Goal: Transaction & Acquisition: Purchase product/service

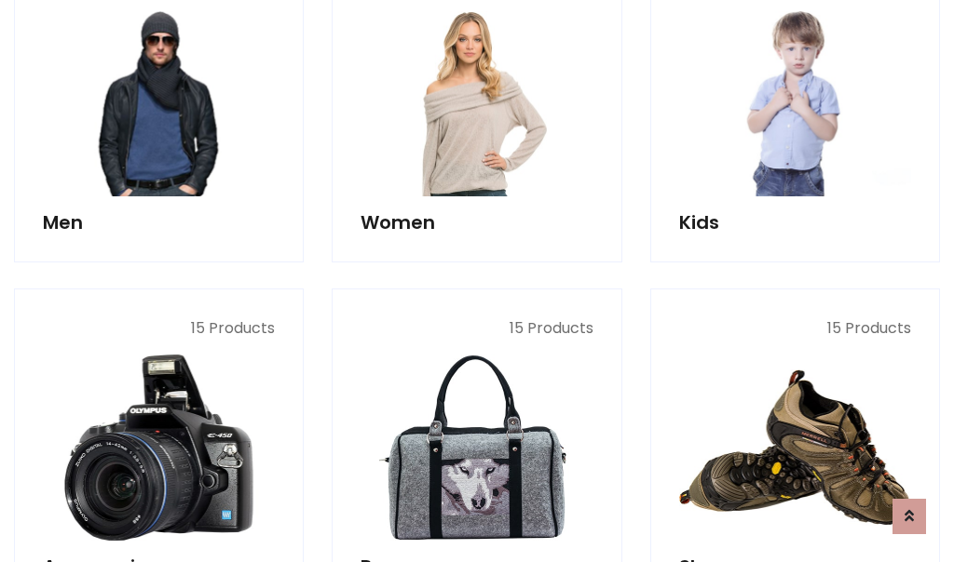
scroll to position [1351, 0]
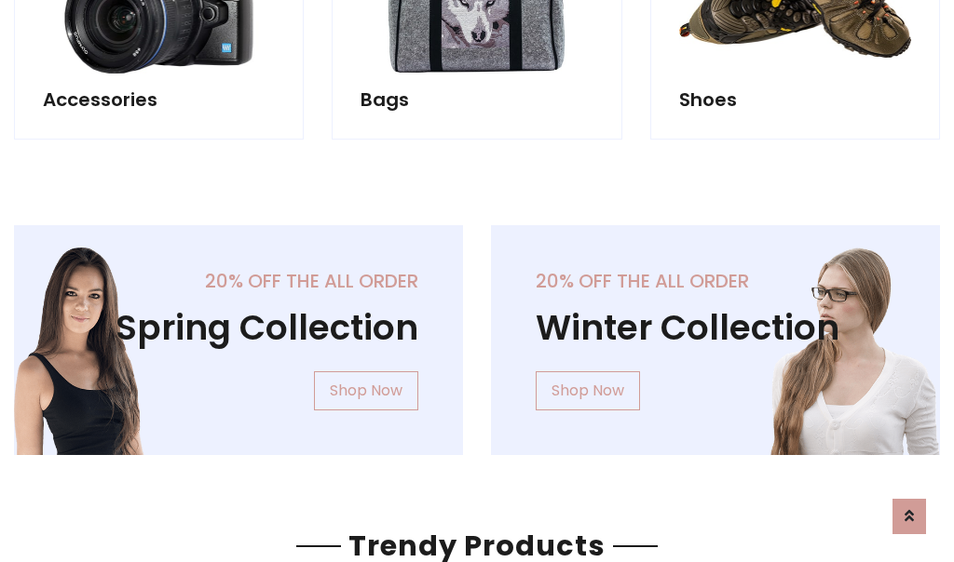
click at [477, 332] on div "20% off the all order Winter Collection Shop Now" at bounding box center [715, 355] width 477 height 260
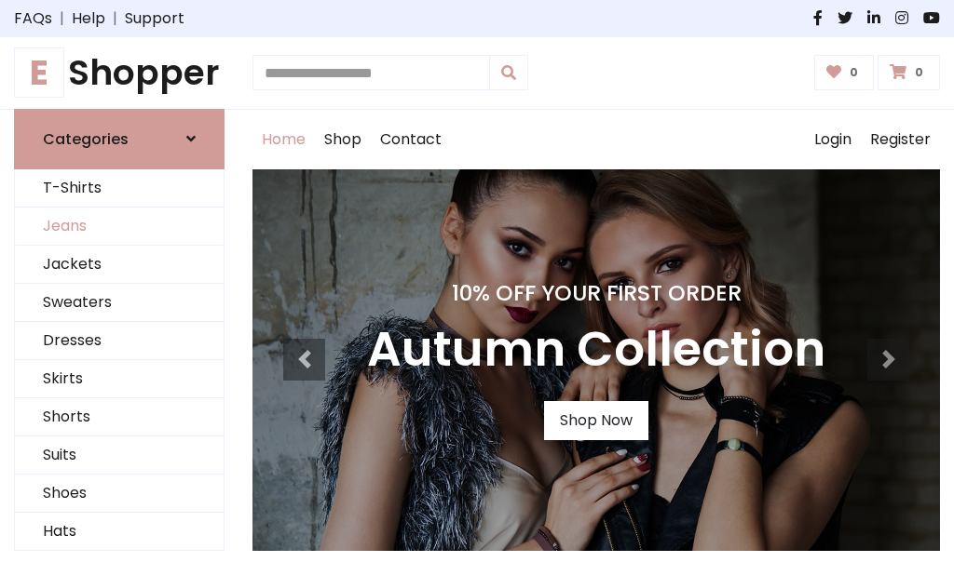
click at [119, 226] on link "Jeans" at bounding box center [119, 227] width 209 height 38
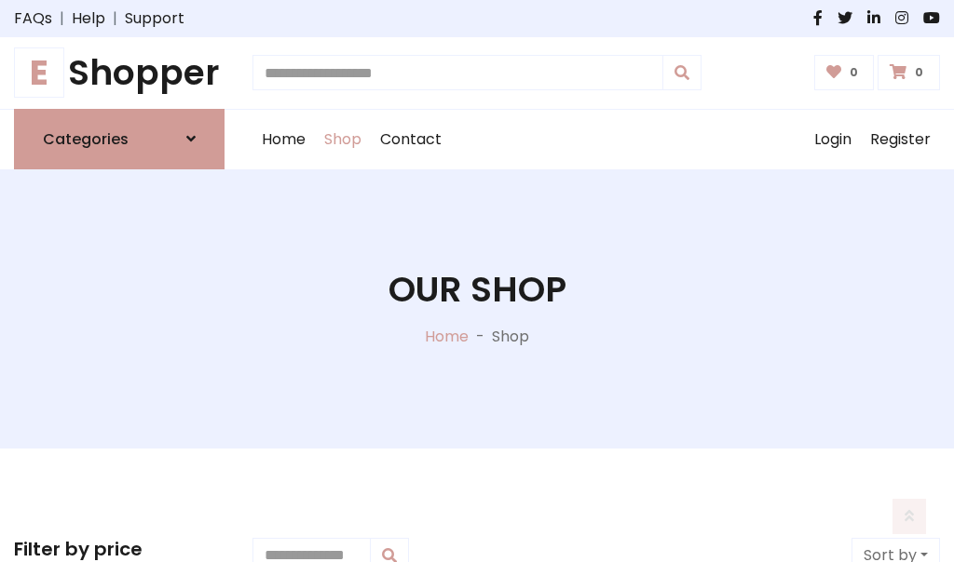
scroll to position [588, 0]
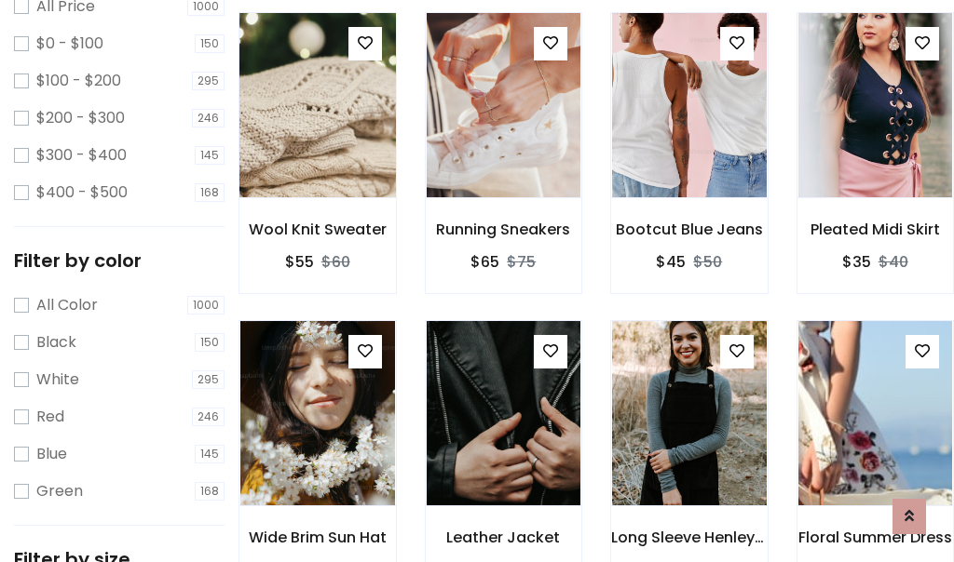
click at [317, 145] on img at bounding box center [316, 105] width 185 height 447
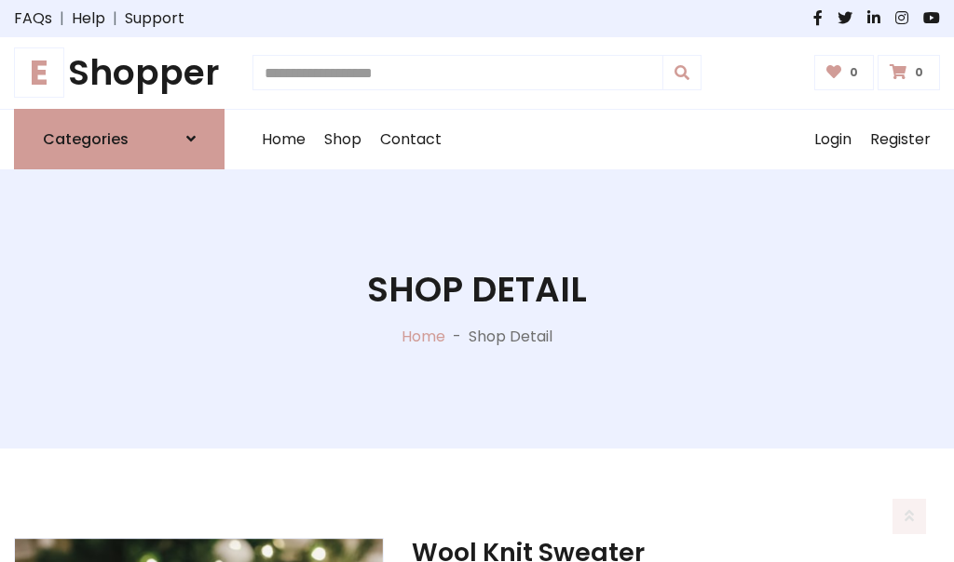
scroll to position [200, 0]
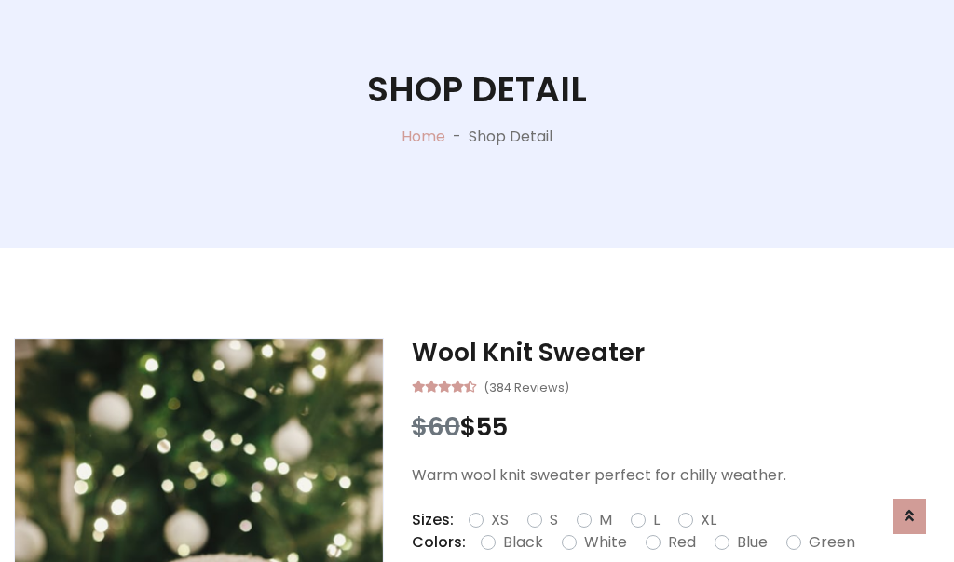
click at [679, 543] on label "Red" at bounding box center [682, 543] width 28 height 22
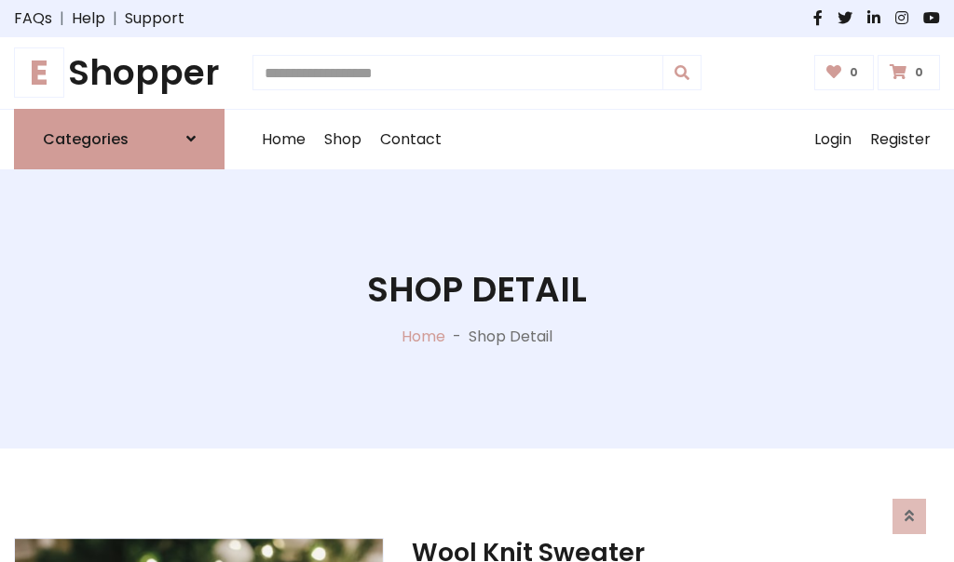
scroll to position [200, 0]
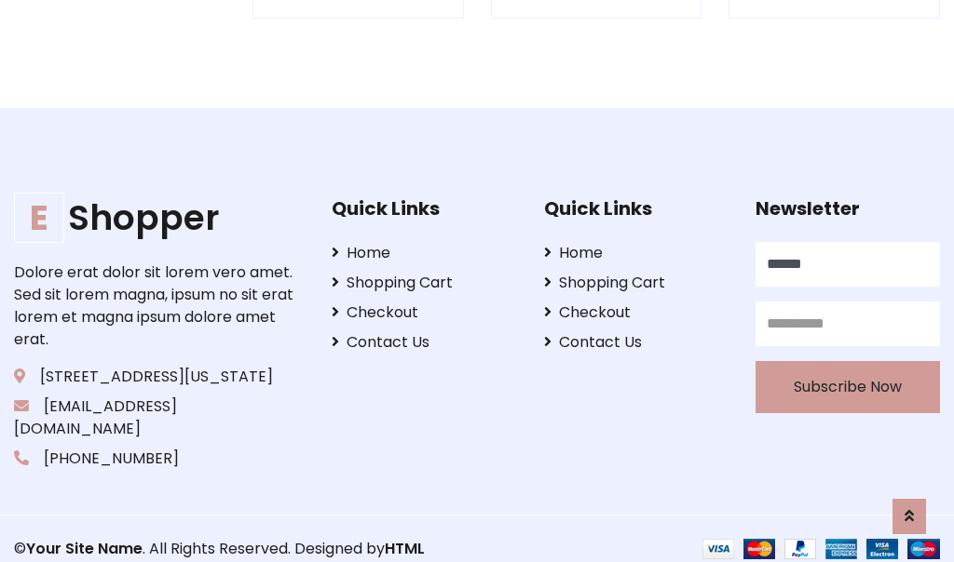
scroll to position [1831, 0]
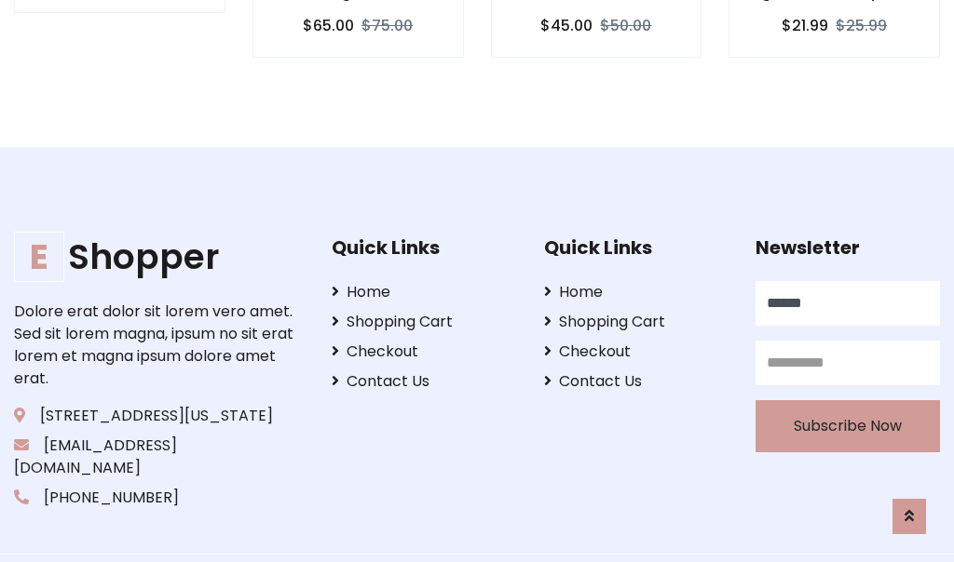
type input "******"
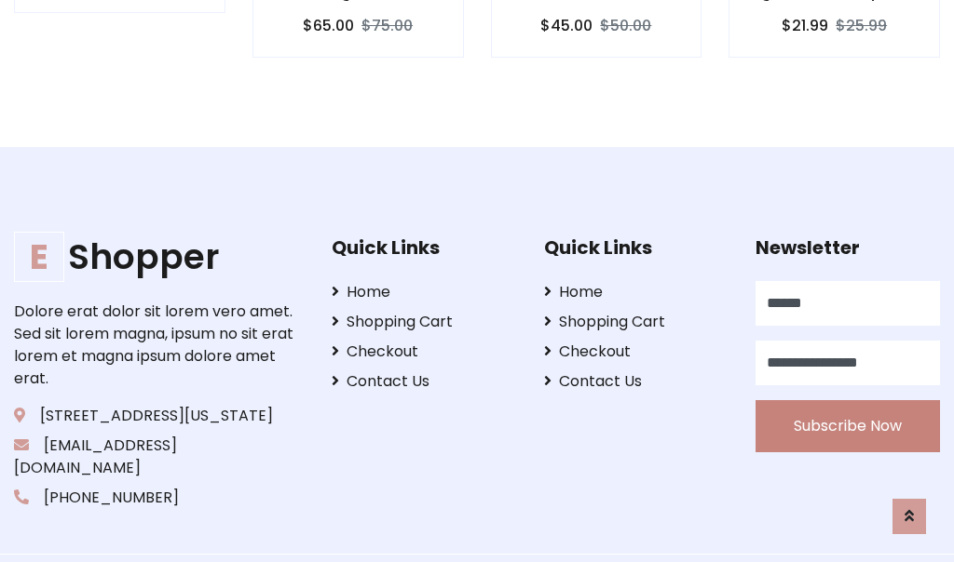
type input "**********"
click at [847, 403] on button "Subscribe Now" at bounding box center [847, 426] width 184 height 52
